Goal: Task Accomplishment & Management: Manage account settings

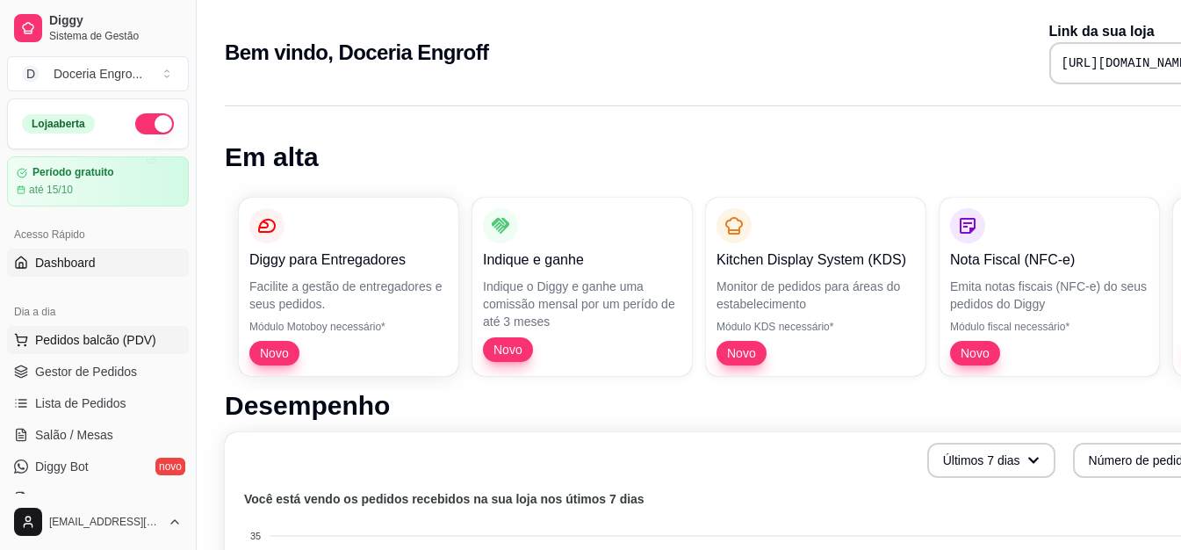
click at [80, 343] on span "Pedidos balcão (PDV)" at bounding box center [95, 340] width 121 height 18
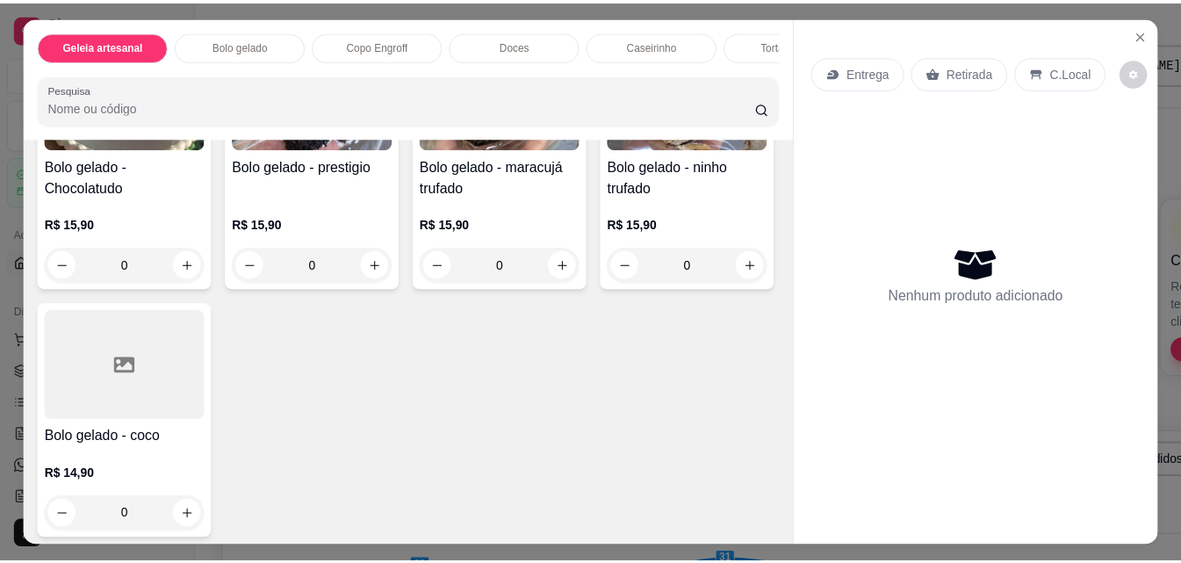
scroll to position [439, 0]
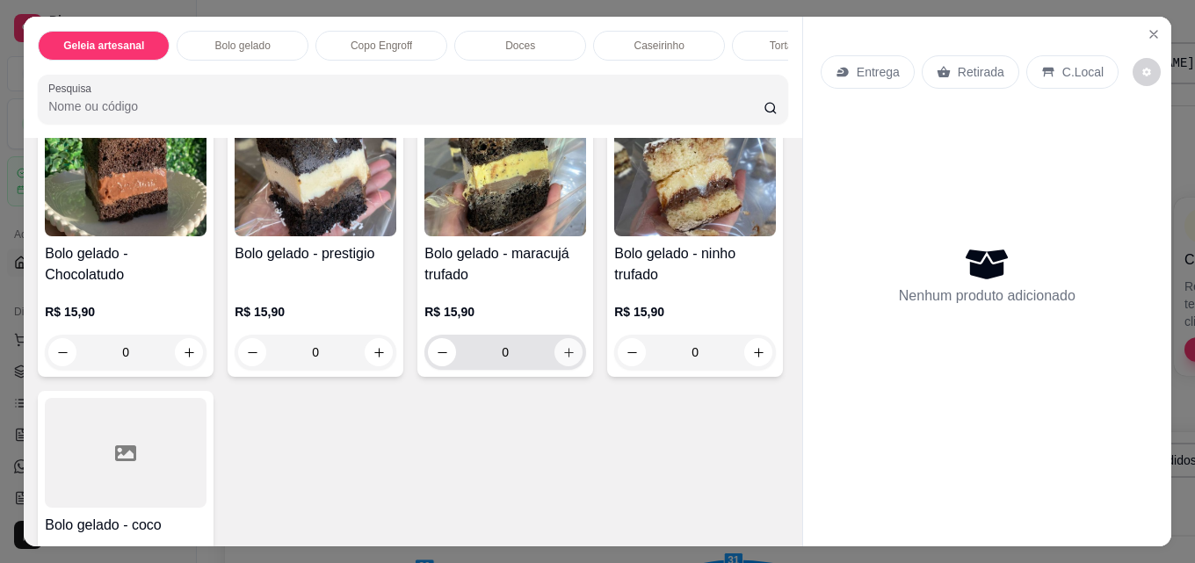
click at [567, 357] on icon "increase-product-quantity" at bounding box center [568, 352] width 13 height 13
type input "1"
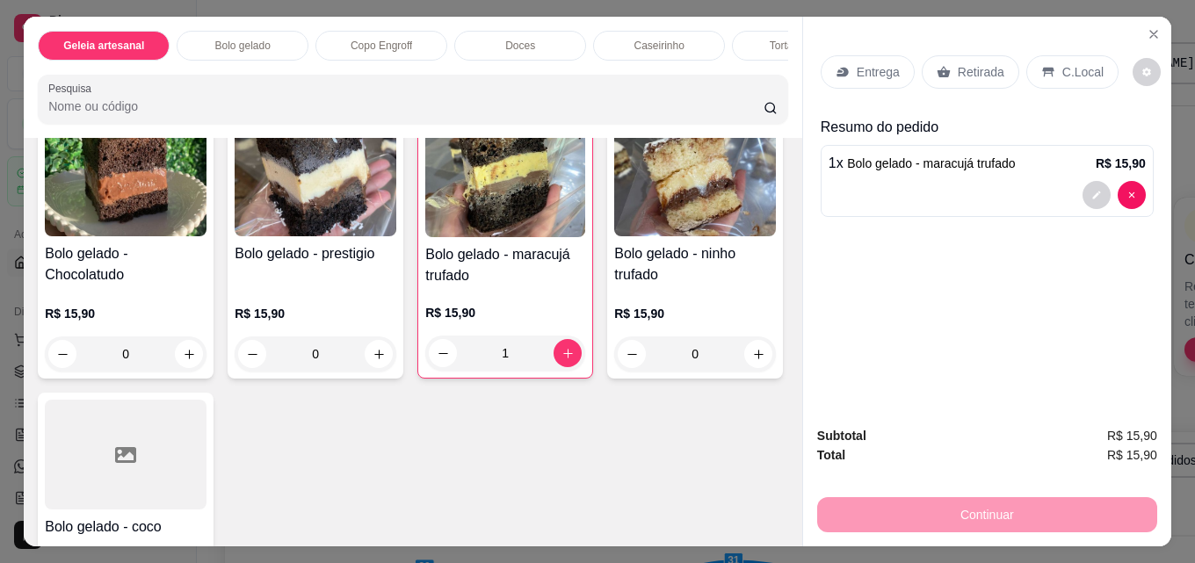
click at [960, 55] on div "Retirada" at bounding box center [969, 71] width 97 height 33
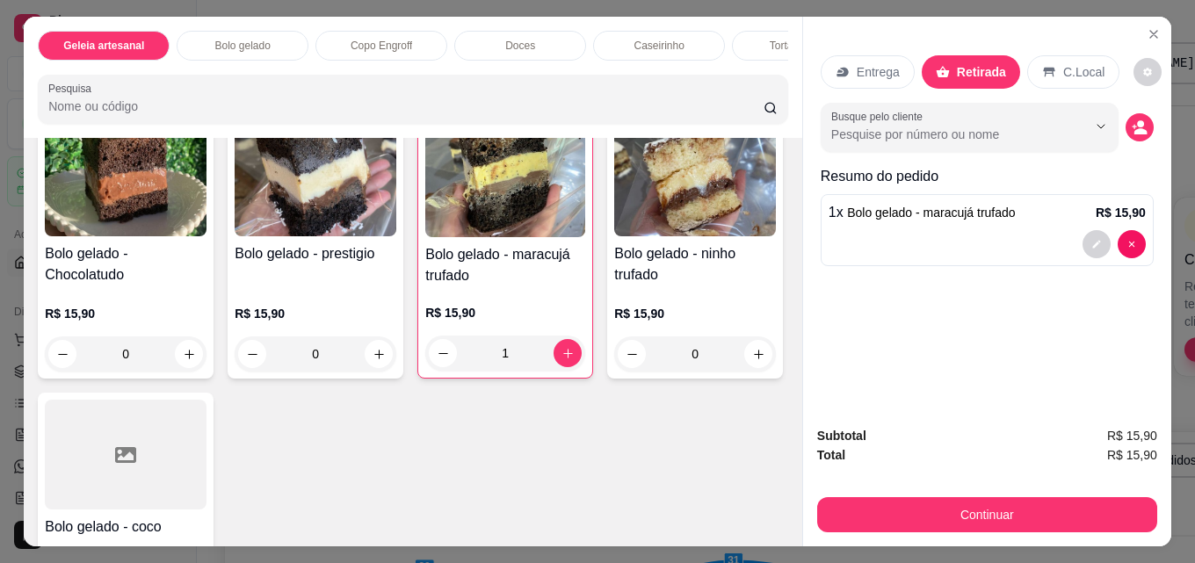
click at [925, 493] on div "Continuar" at bounding box center [987, 513] width 340 height 40
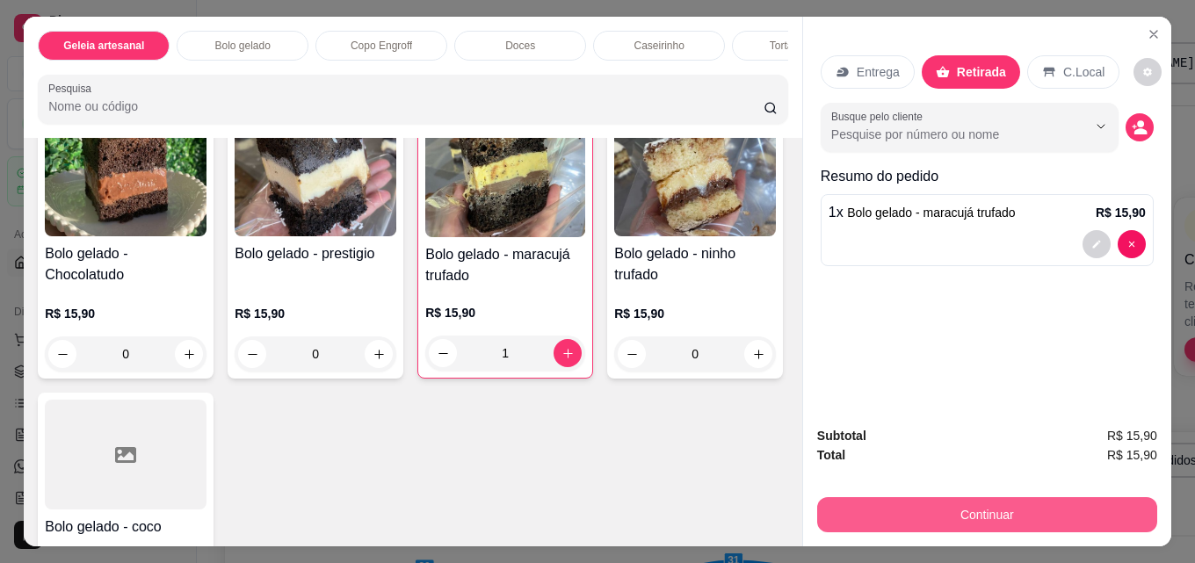
click at [907, 497] on button "Continuar" at bounding box center [987, 514] width 340 height 35
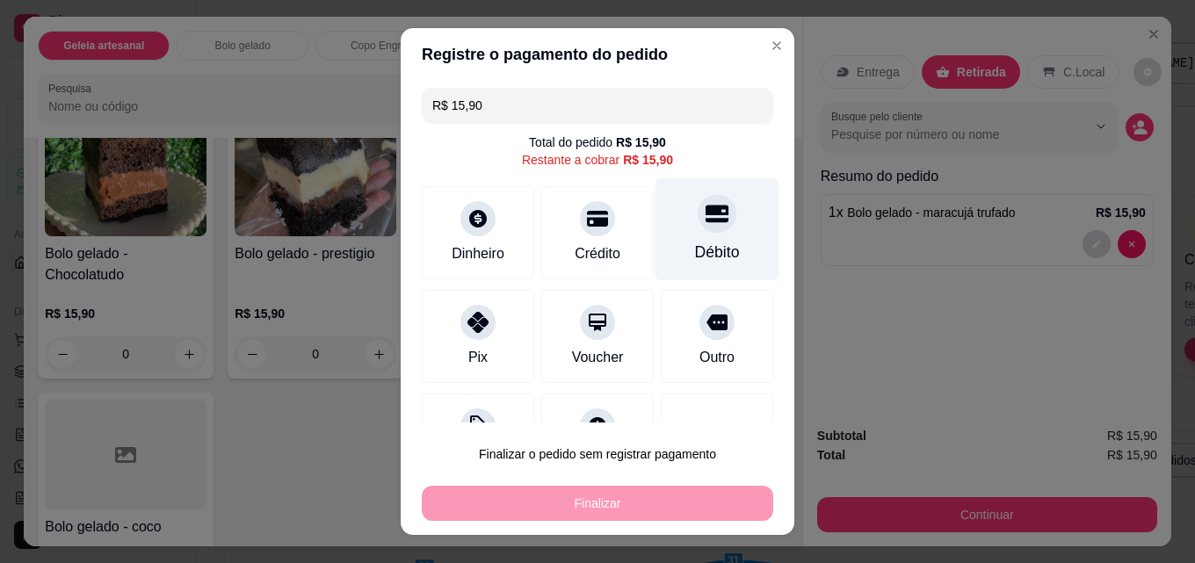
click at [709, 249] on div "Débito" at bounding box center [717, 252] width 45 height 23
type input "R$ 0,00"
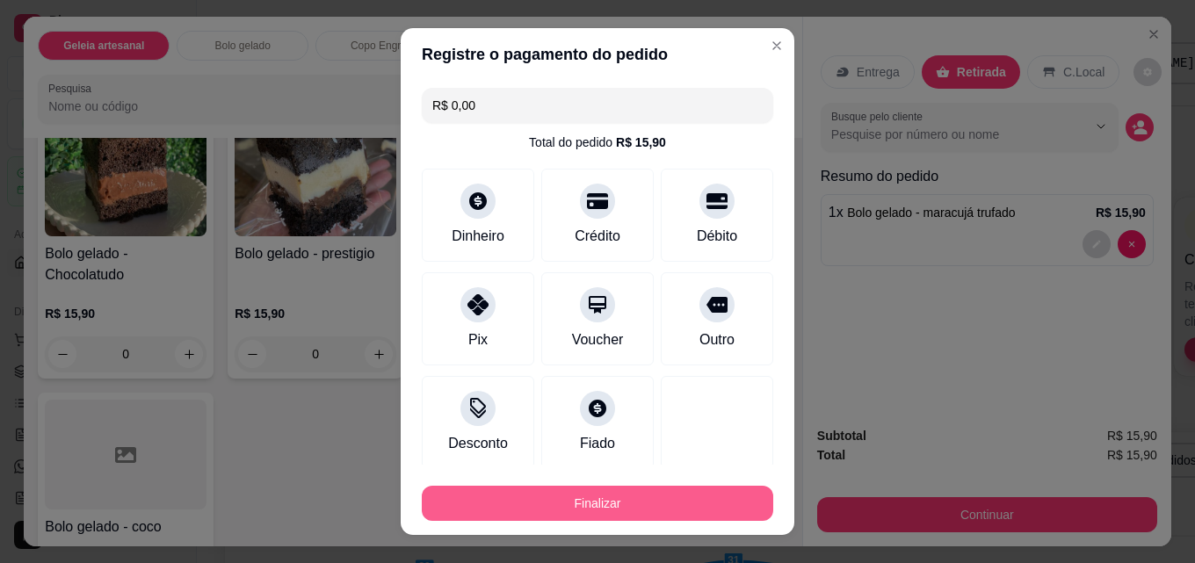
click at [610, 496] on button "Finalizar" at bounding box center [597, 503] width 351 height 35
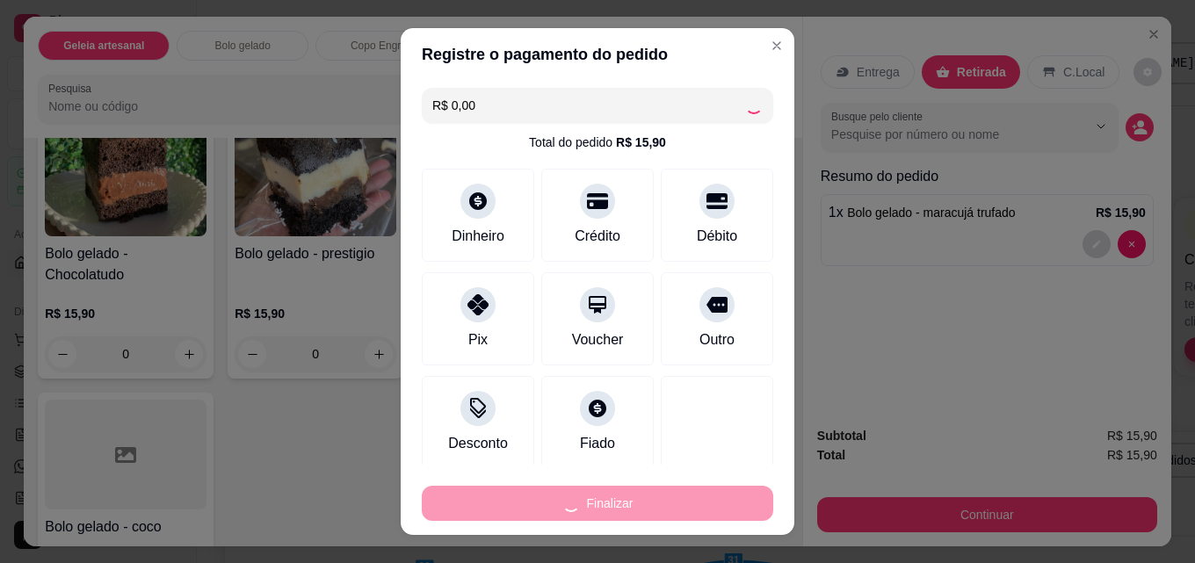
type input "0"
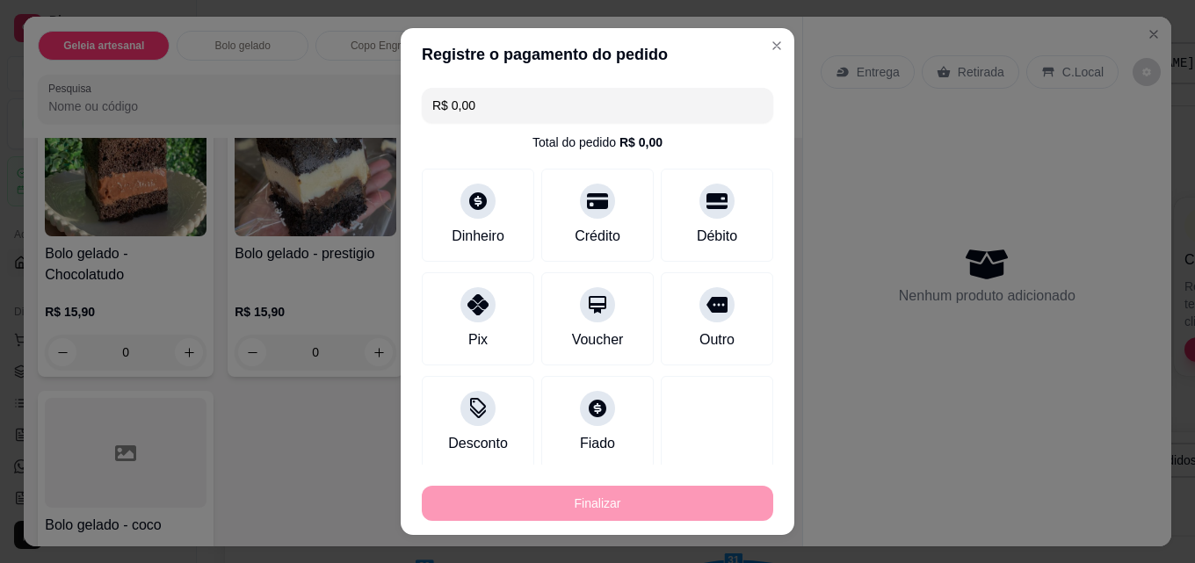
type input "-R$ 15,90"
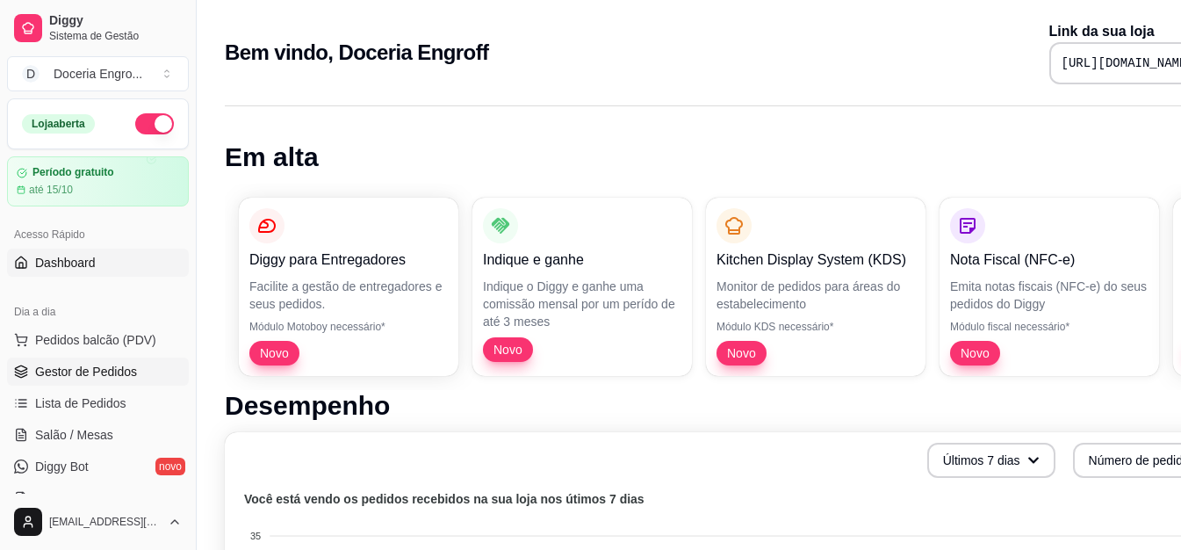
click at [96, 371] on span "Gestor de Pedidos" at bounding box center [86, 372] width 102 height 18
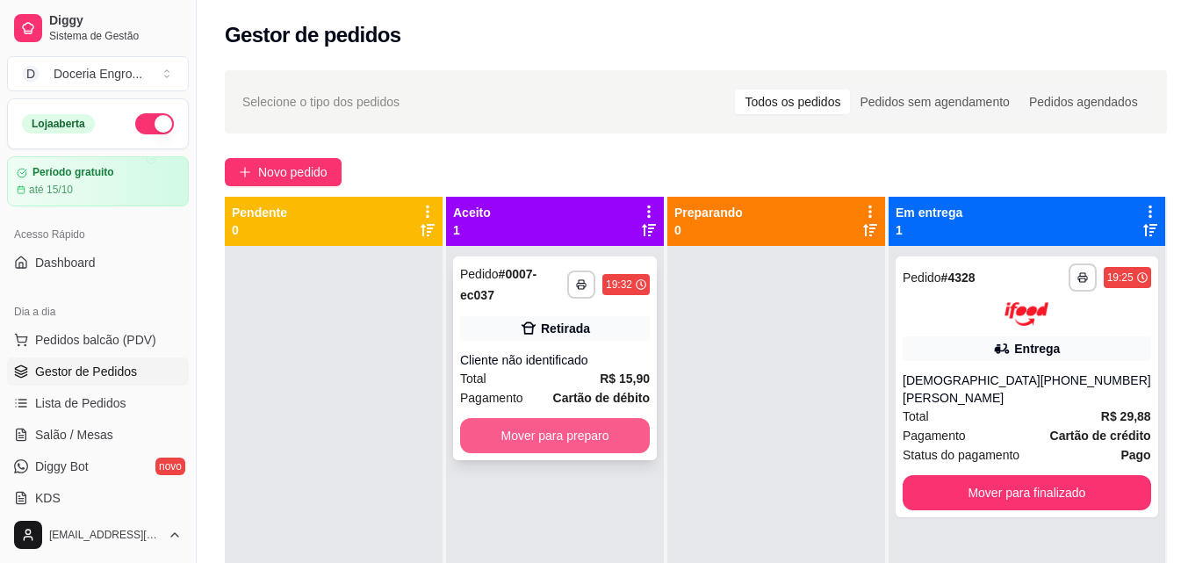
click at [565, 418] on button "Mover para preparo" at bounding box center [555, 435] width 190 height 35
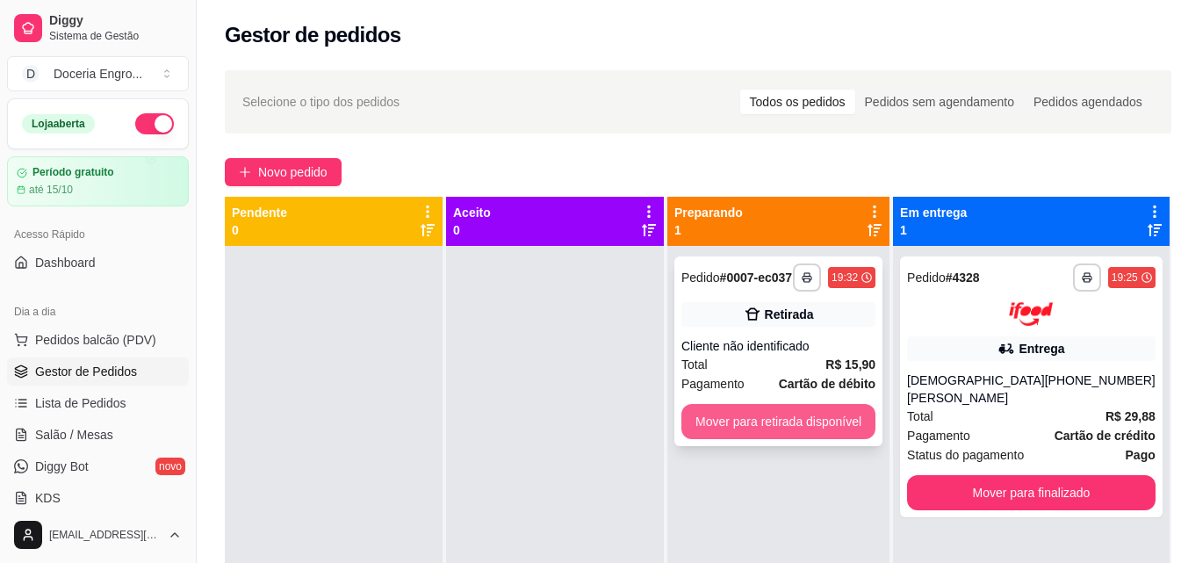
click at [788, 429] on button "Mover para retirada disponível" at bounding box center [779, 421] width 194 height 35
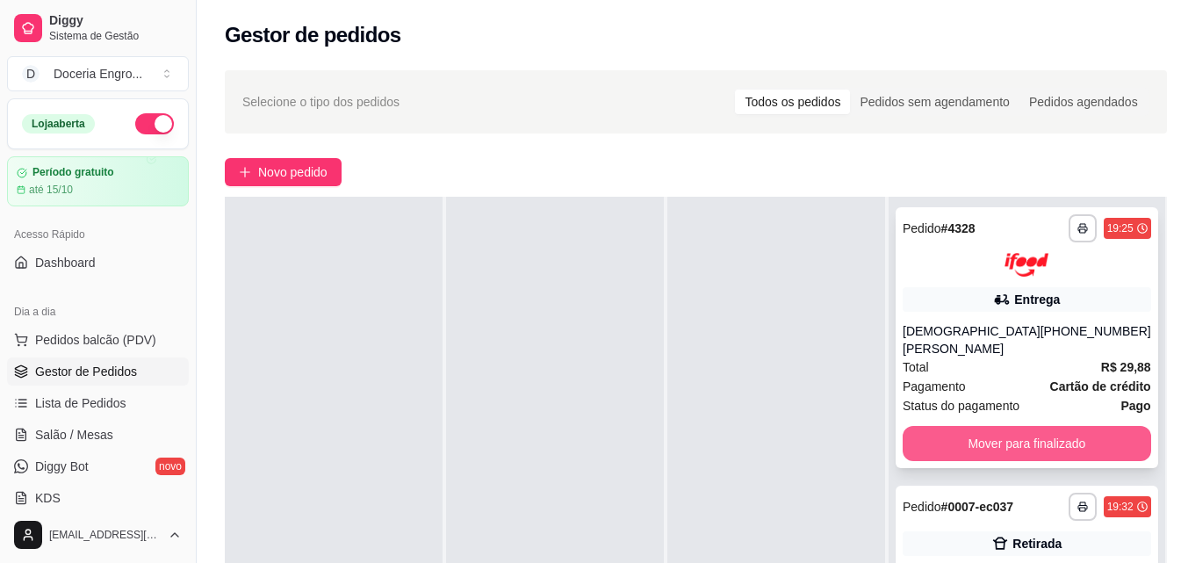
scroll to position [88, 0]
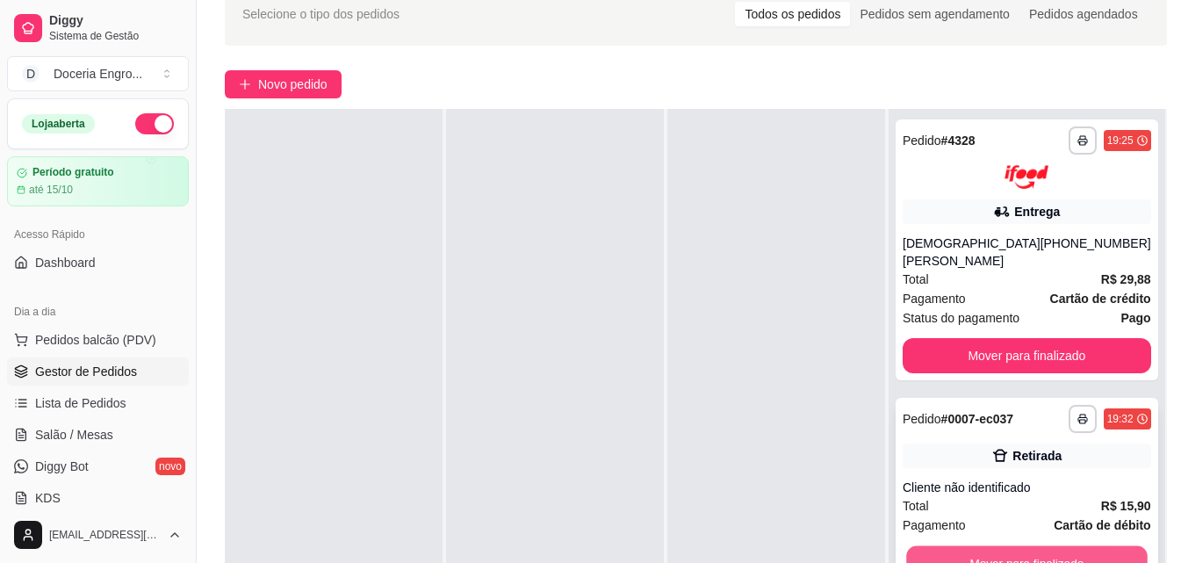
click at [1014, 545] on button "Mover para finalizado" at bounding box center [1026, 562] width 241 height 34
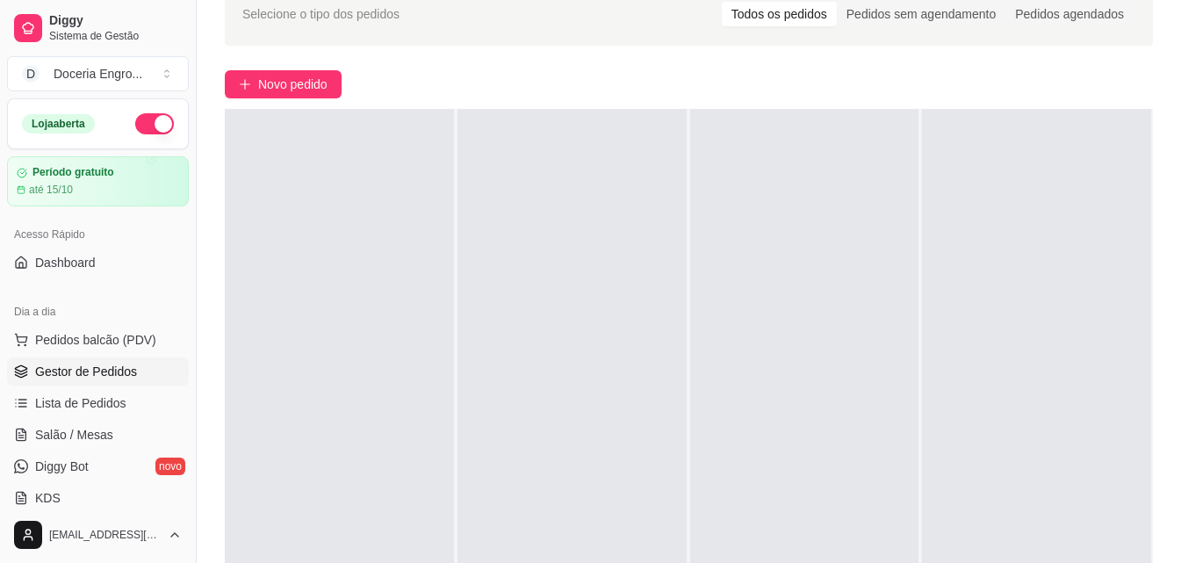
click at [1154, 477] on div "Selecione o tipo dos pedidos Todos os pedidos Pedidos sem agendamento Pedidos a…" at bounding box center [689, 332] width 985 height 721
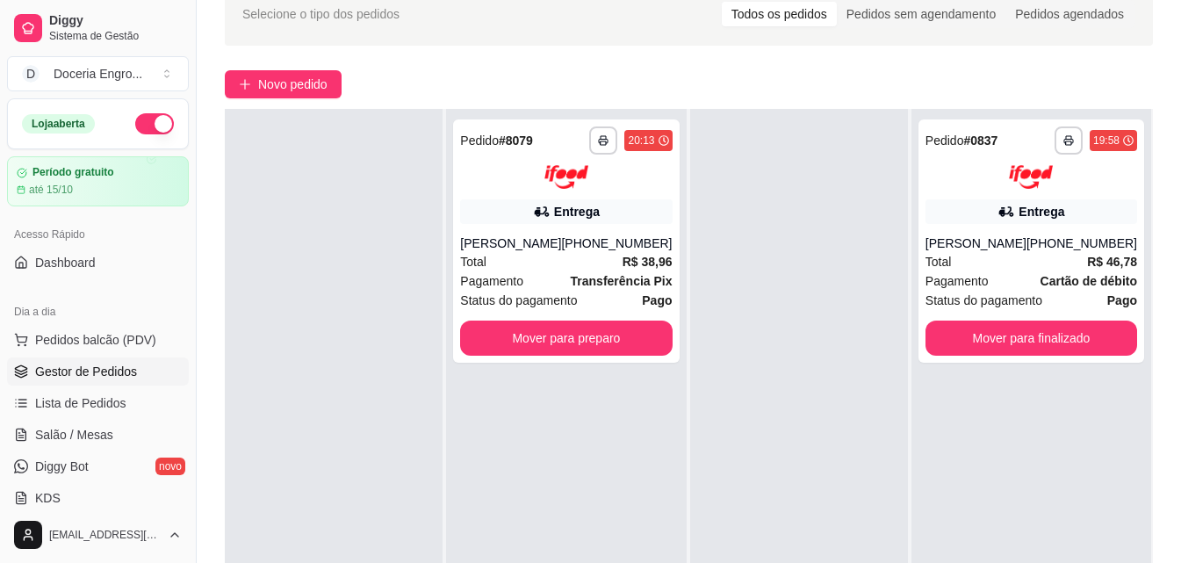
click at [396, 78] on div "Novo pedido" at bounding box center [689, 84] width 928 height 28
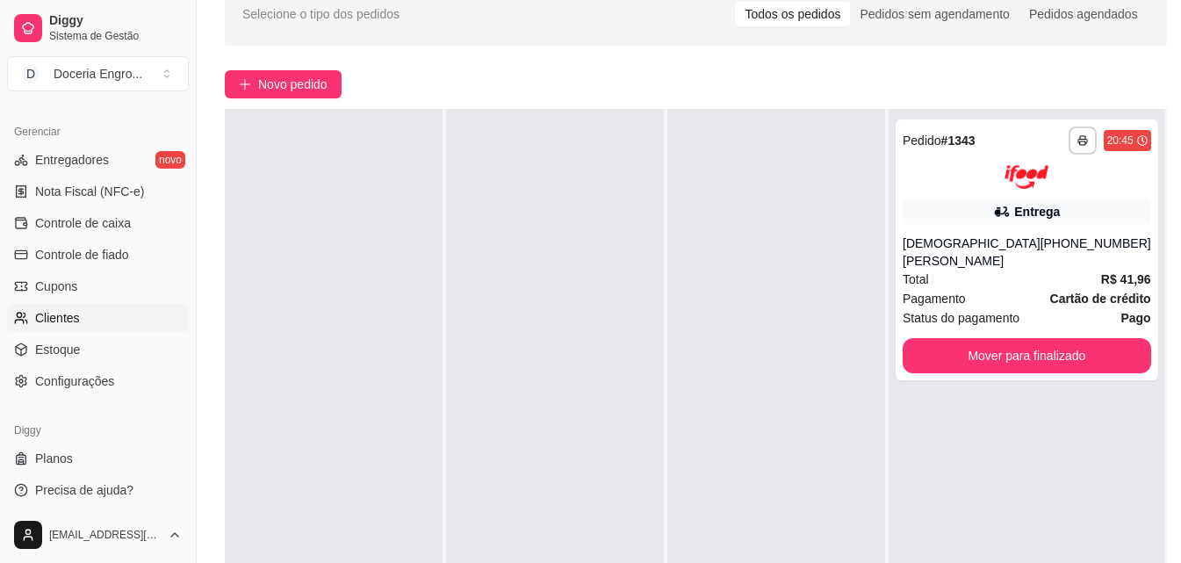
scroll to position [701, 0]
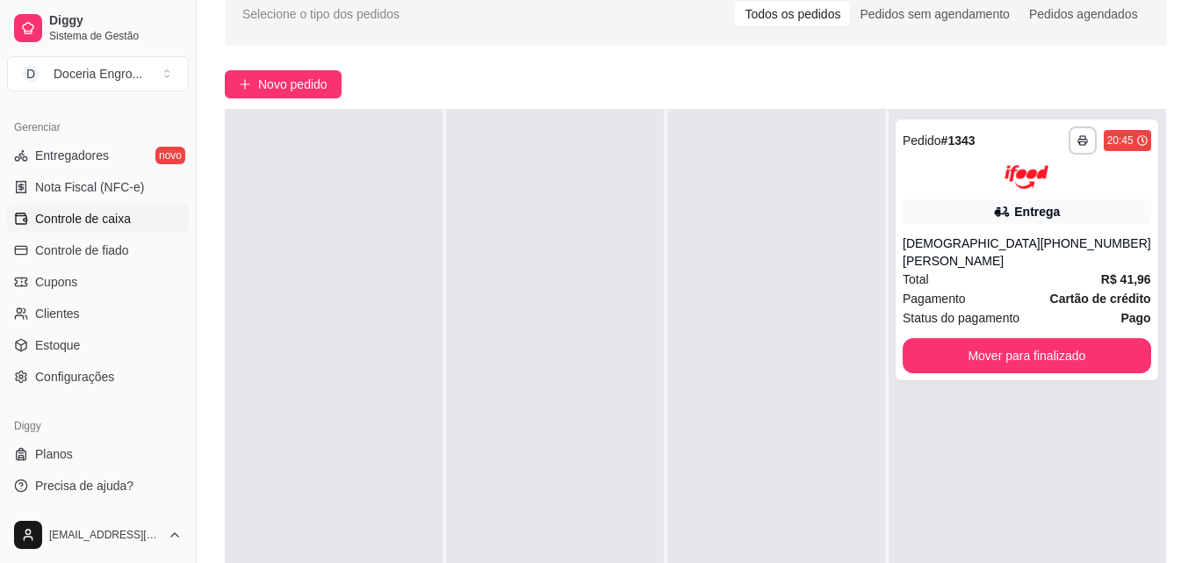
click at [142, 225] on link "Controle de caixa" at bounding box center [98, 219] width 182 height 28
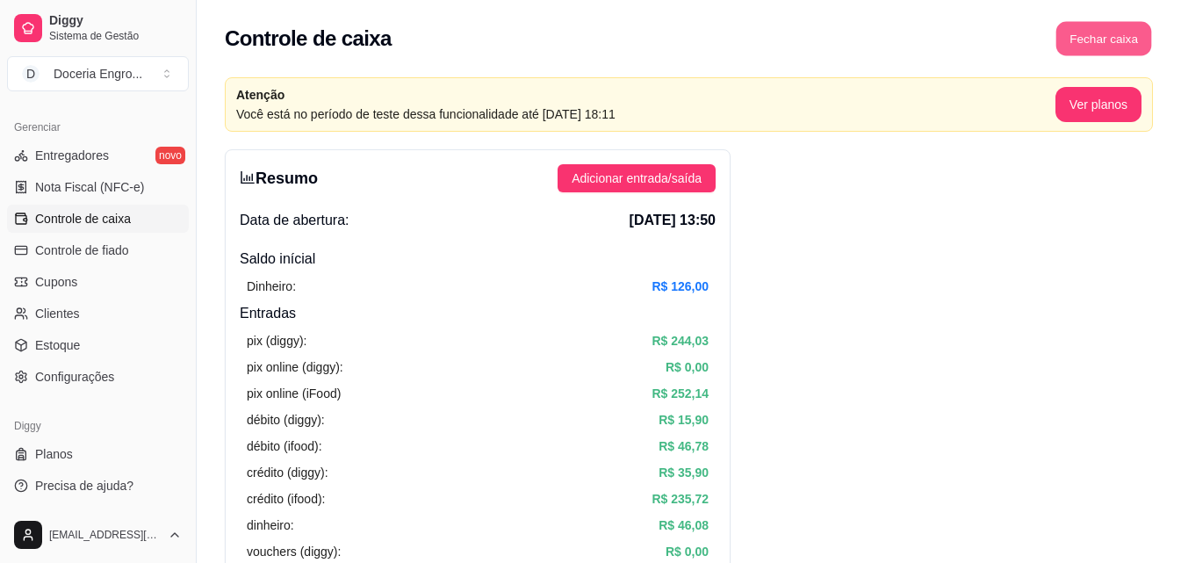
click at [1124, 27] on button "Fechar caixa" at bounding box center [1105, 39] width 96 height 34
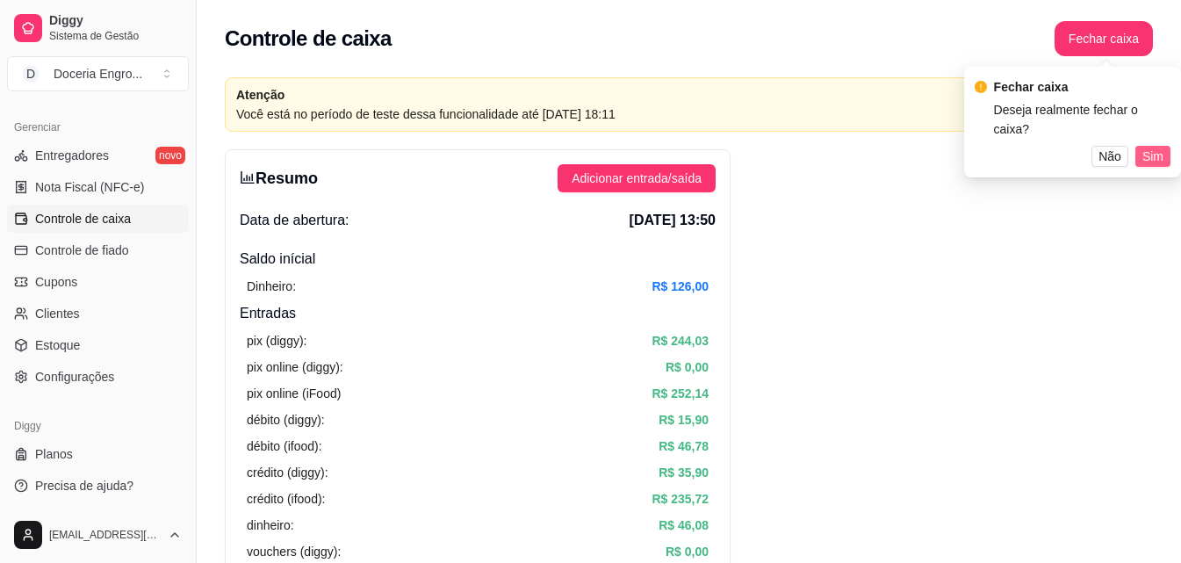
click at [1155, 147] on span "Sim" at bounding box center [1153, 156] width 21 height 19
